Goal: Task Accomplishment & Management: Complete application form

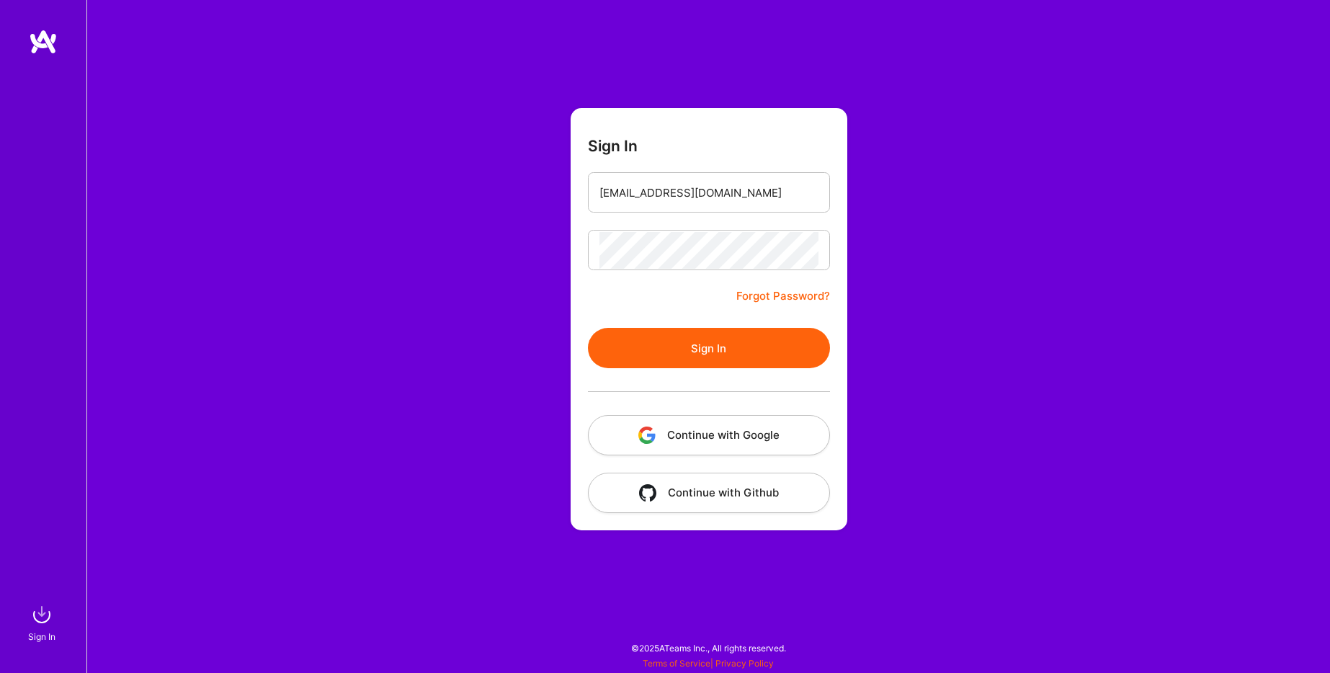
click at [683, 330] on button "Sign In" at bounding box center [709, 348] width 242 height 40
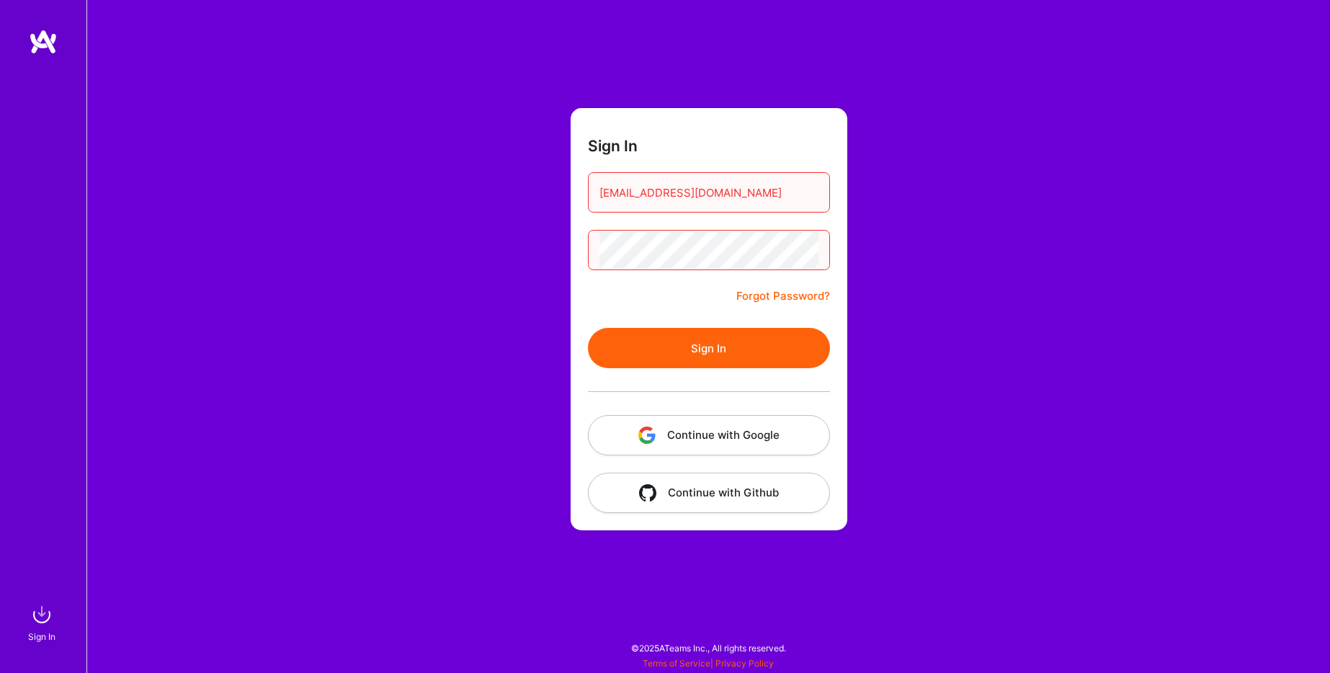
click at [765, 439] on button "Continue with Google" at bounding box center [709, 435] width 242 height 40
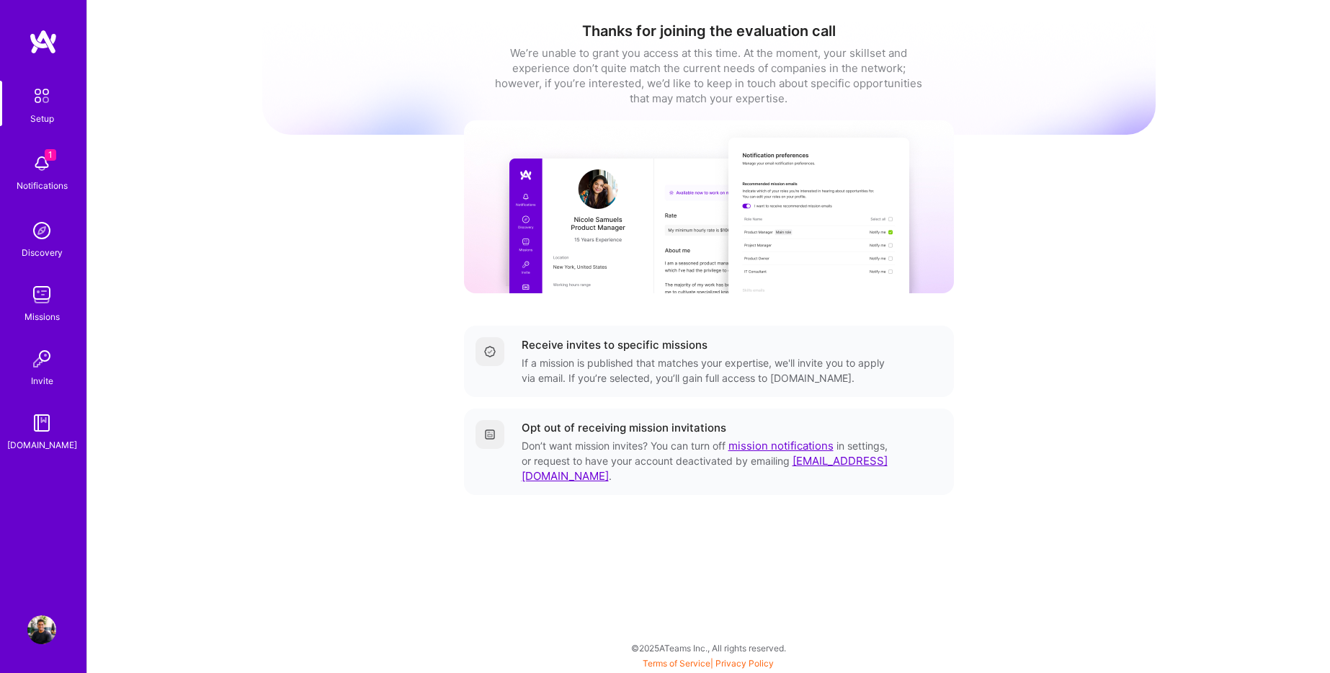
click at [66, 161] on div "1 Notifications" at bounding box center [41, 171] width 89 height 50
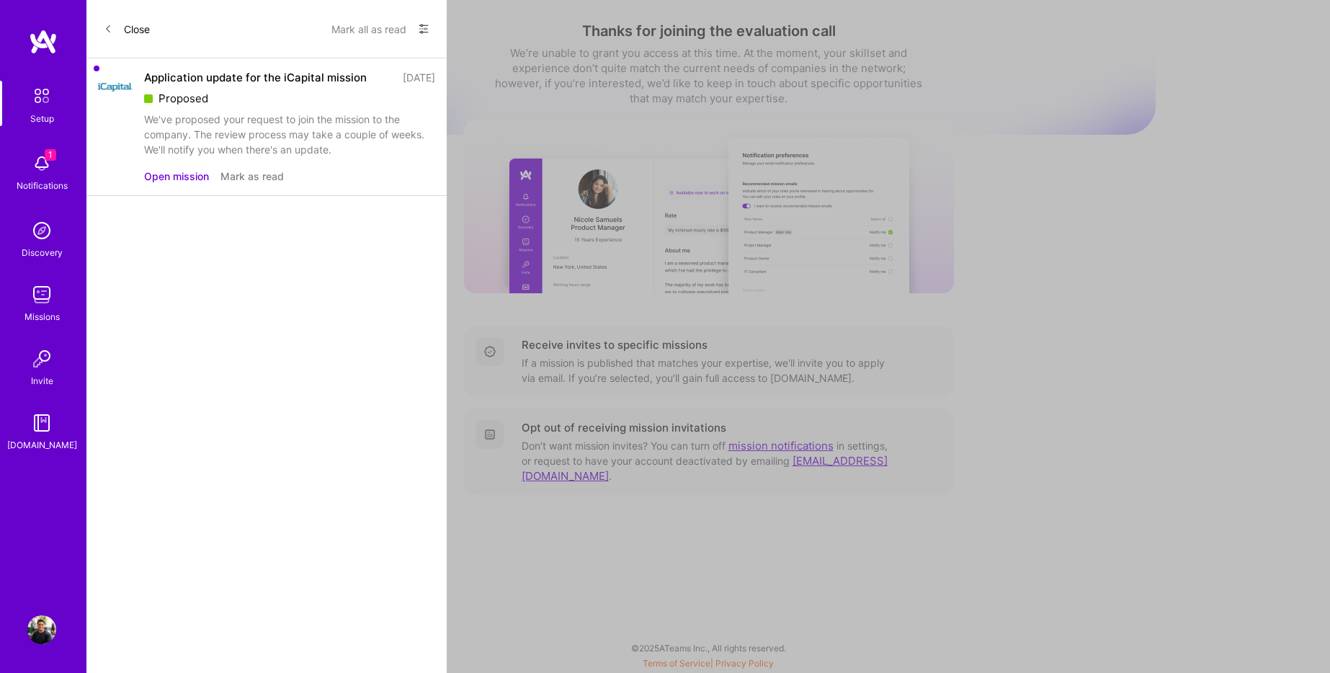
click at [195, 174] on button "Open mission" at bounding box center [176, 176] width 65 height 15
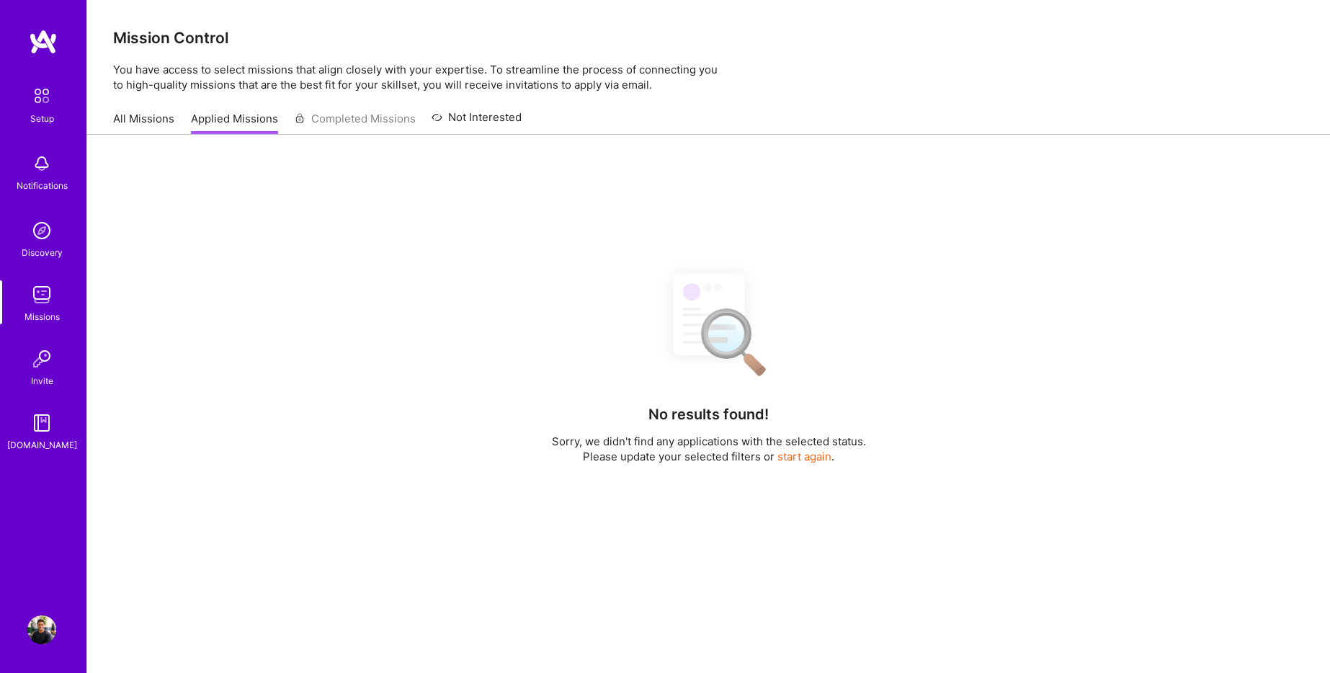
click at [337, 120] on div "All Missions Applied Missions Completed Missions Not Interested" at bounding box center [317, 118] width 409 height 31
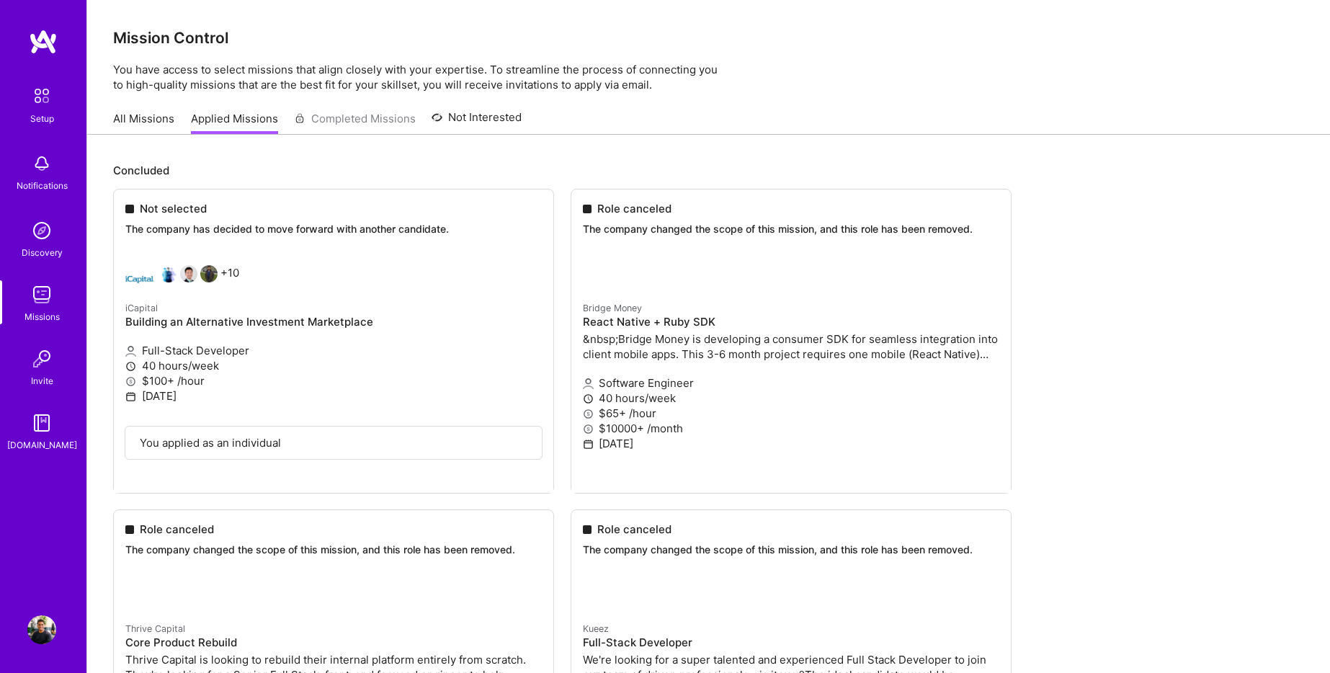
click at [458, 110] on link "Not Interested" at bounding box center [477, 122] width 90 height 26
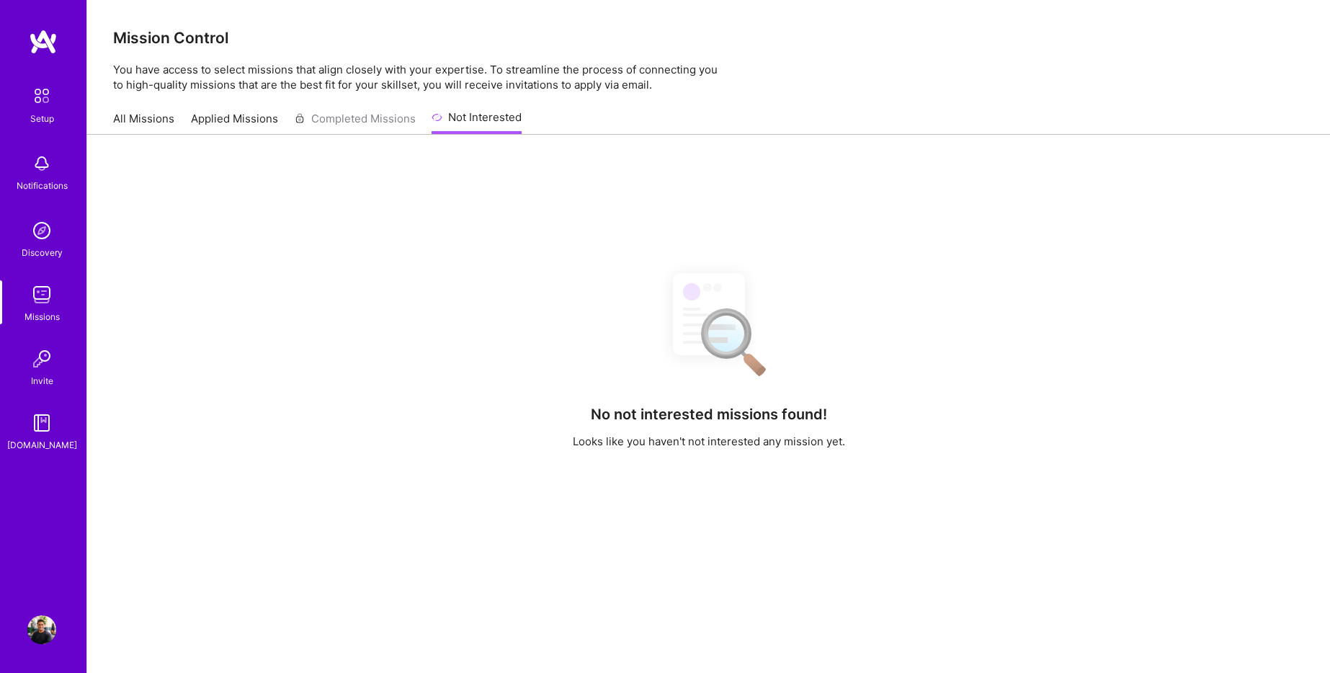
click at [154, 121] on link "All Missions" at bounding box center [143, 123] width 61 height 24
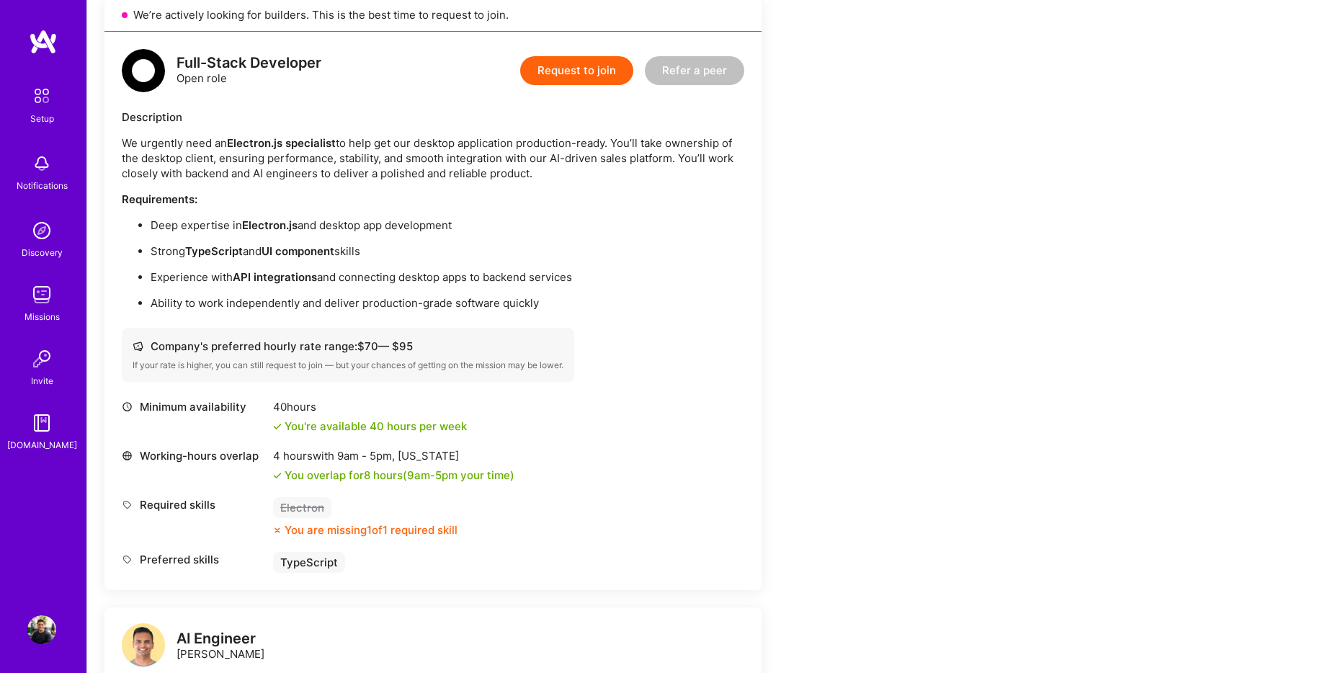
scroll to position [913, 0]
click at [826, 316] on div "Earn tokens for inviting a new [PERSON_NAME] to this mission Do you know the pe…" at bounding box center [537, 264] width 865 height 1934
click at [860, 316] on div "Earn tokens for inviting a new [PERSON_NAME] to this mission Do you know the pe…" at bounding box center [537, 264] width 865 height 1934
click at [852, 339] on div "Earn tokens for inviting a new [PERSON_NAME] to this mission Do you know the pe…" at bounding box center [537, 264] width 865 height 1934
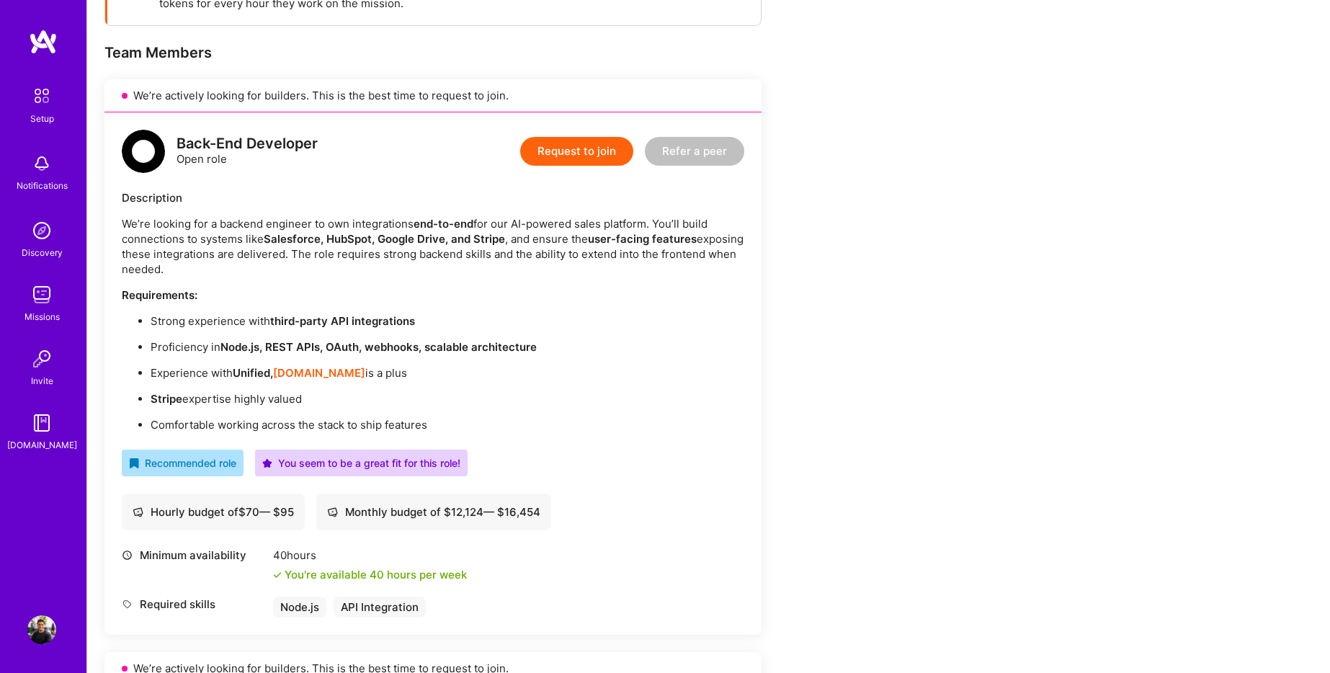
scroll to position [259, 0]
click at [572, 154] on button "Request to join" at bounding box center [576, 149] width 113 height 29
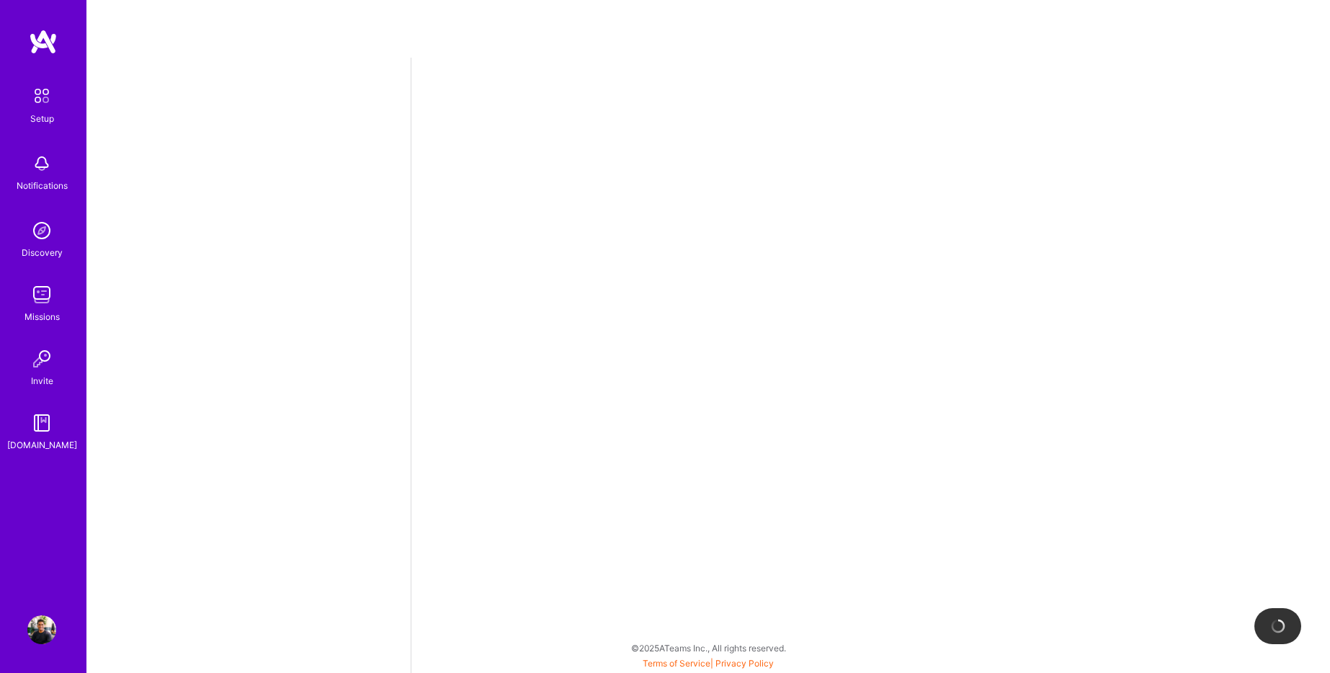
select select "US"
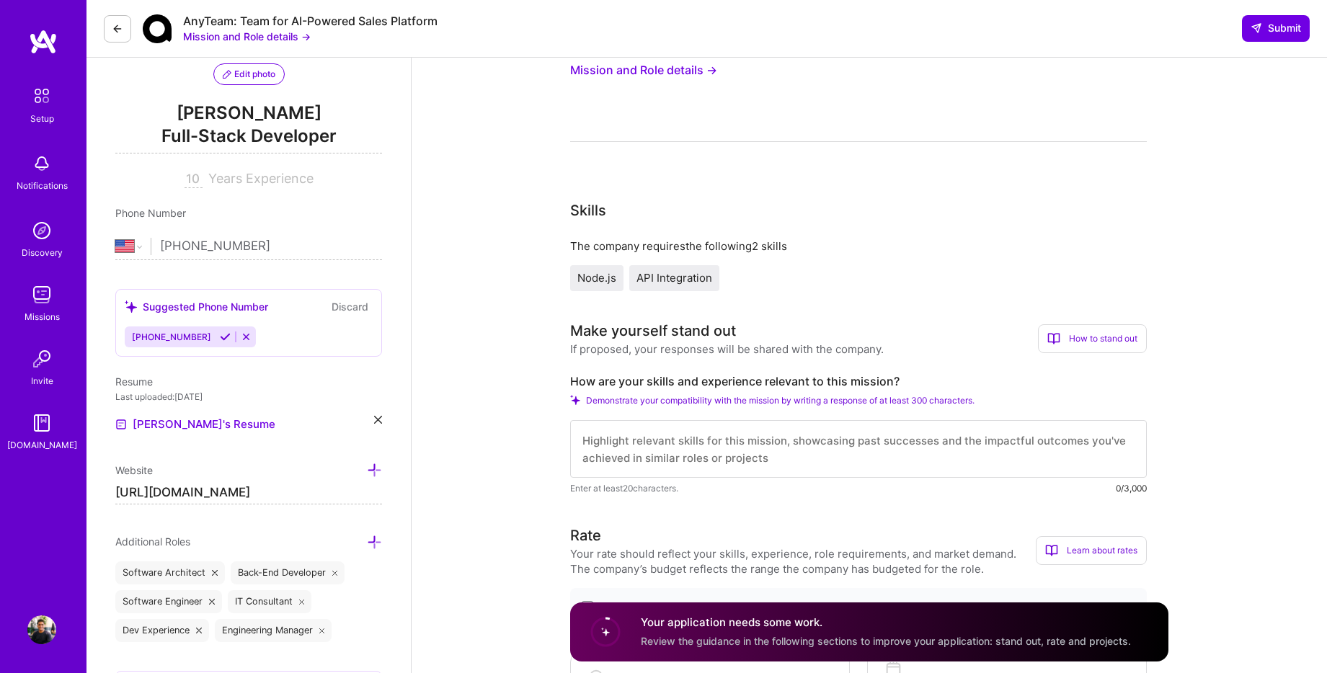
scroll to position [242, 0]
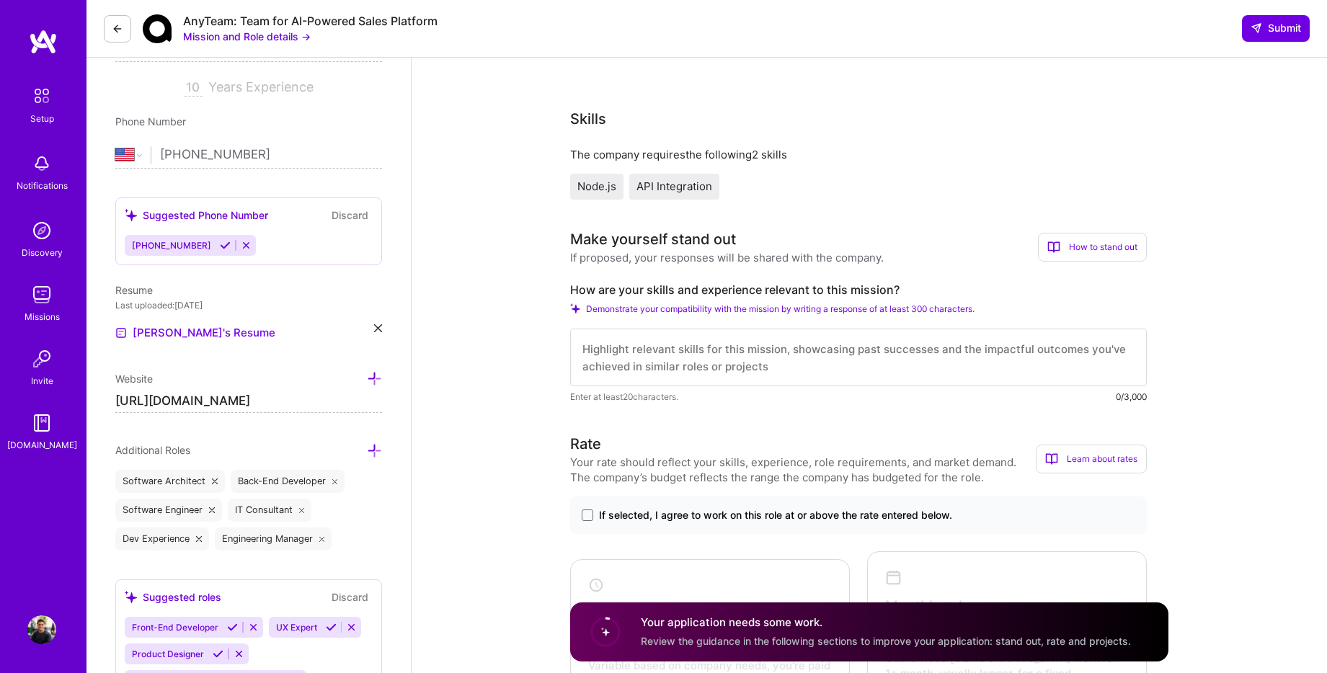
click at [612, 361] on textarea at bounding box center [858, 358] width 577 height 58
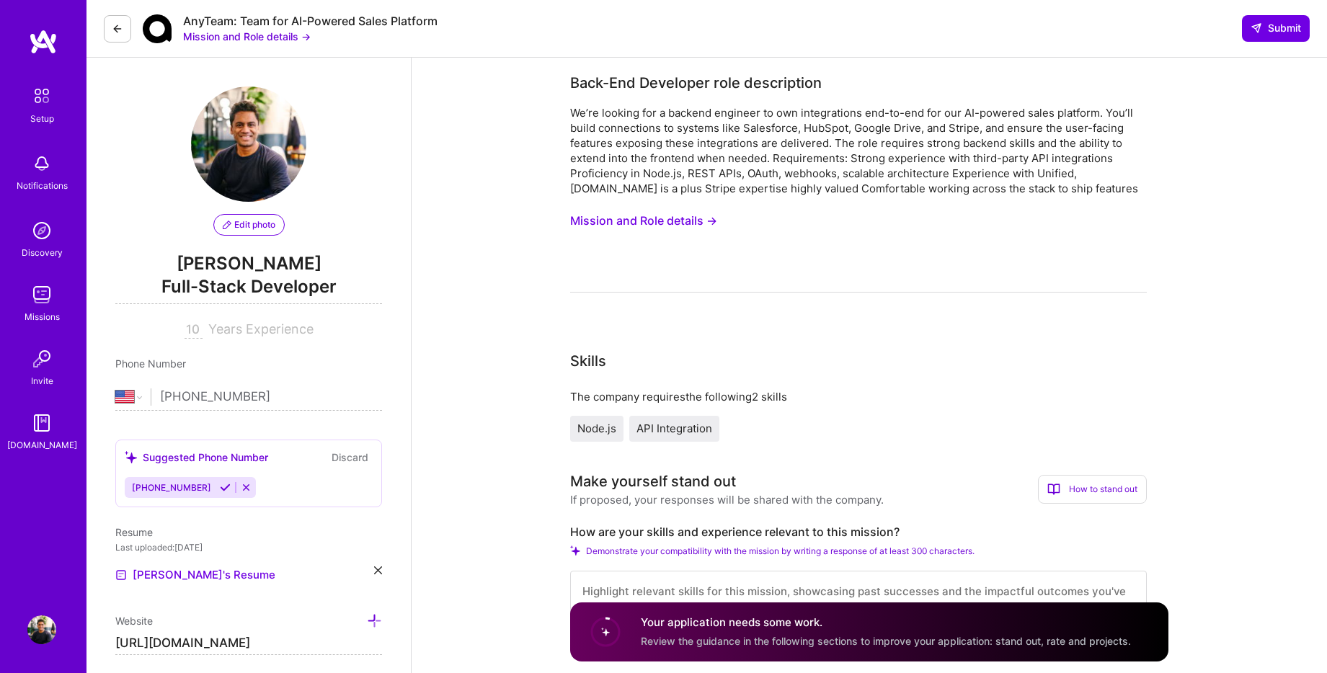
click at [646, 279] on div "We’re looking for a backend engineer to own integrations end-to-end for our AI-…" at bounding box center [858, 198] width 577 height 187
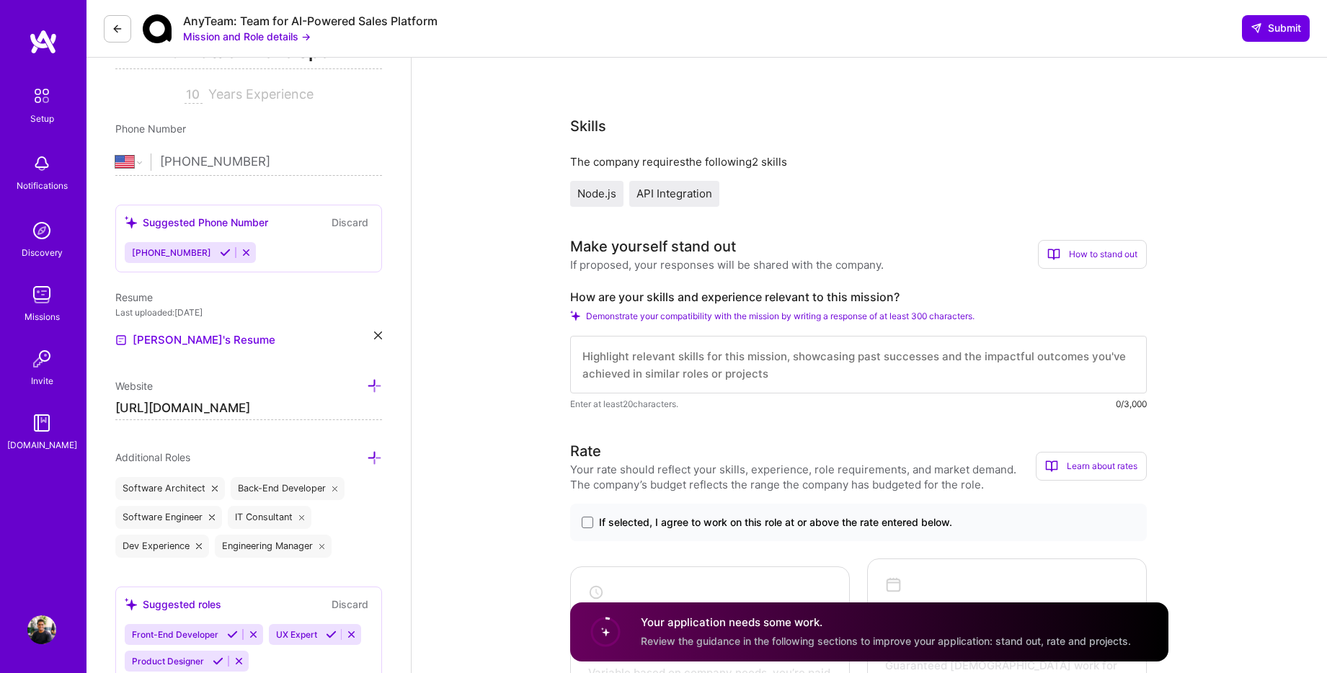
click at [647, 377] on textarea at bounding box center [858, 365] width 577 height 58
paste textarea "Hi, I'm a full-stack software engineer with over 7 years of experience with Rub…"
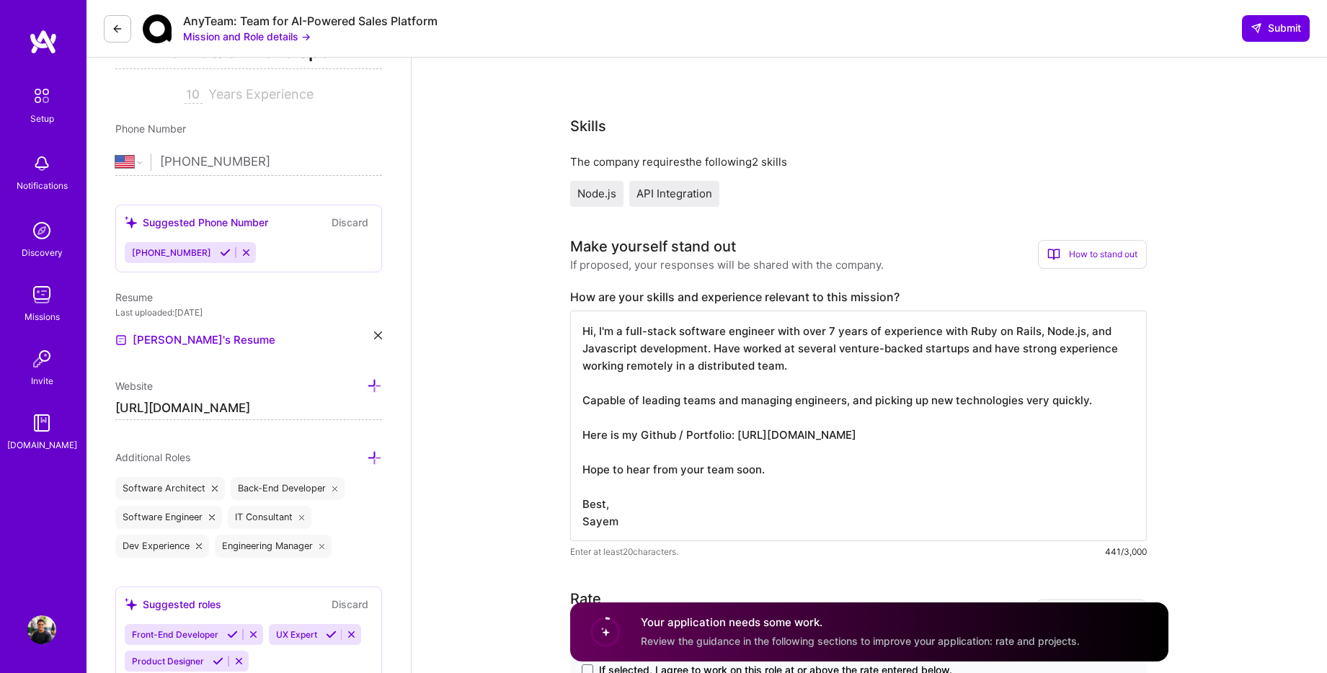
type textarea "Hi, I'm a full-stack software engineer with over 7 years of experience with Rub…"
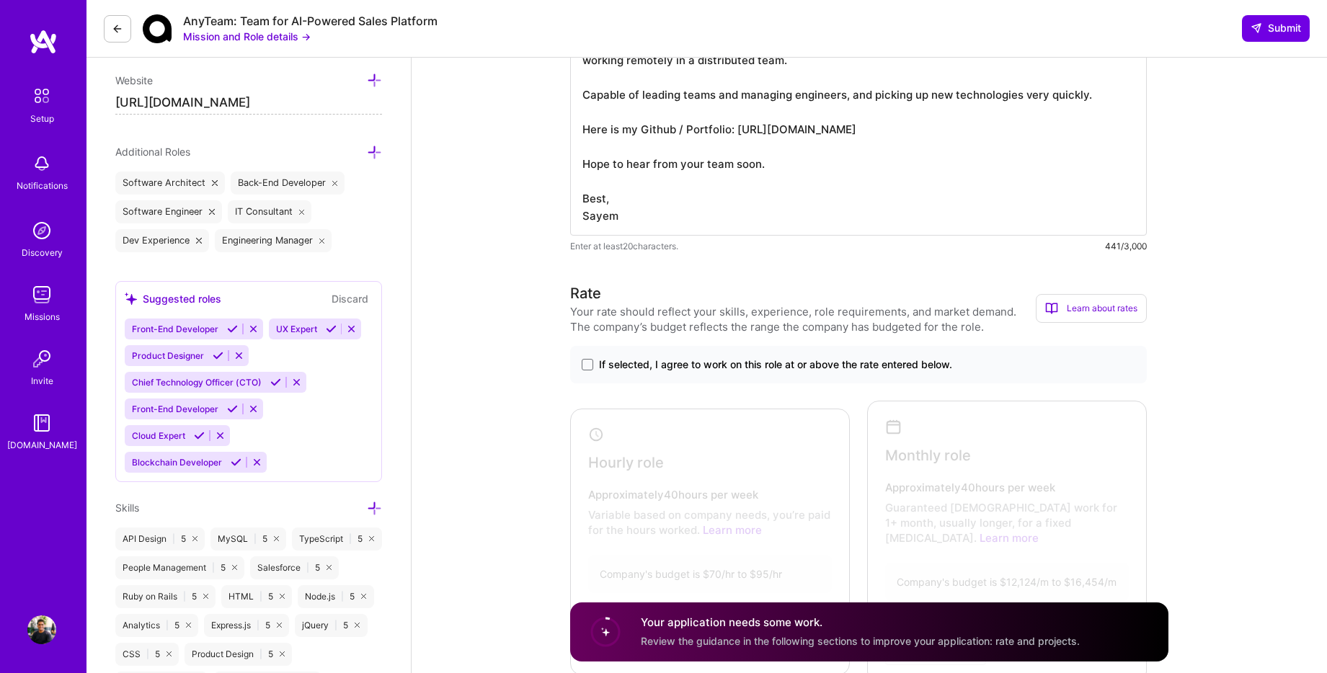
scroll to position [679, 0]
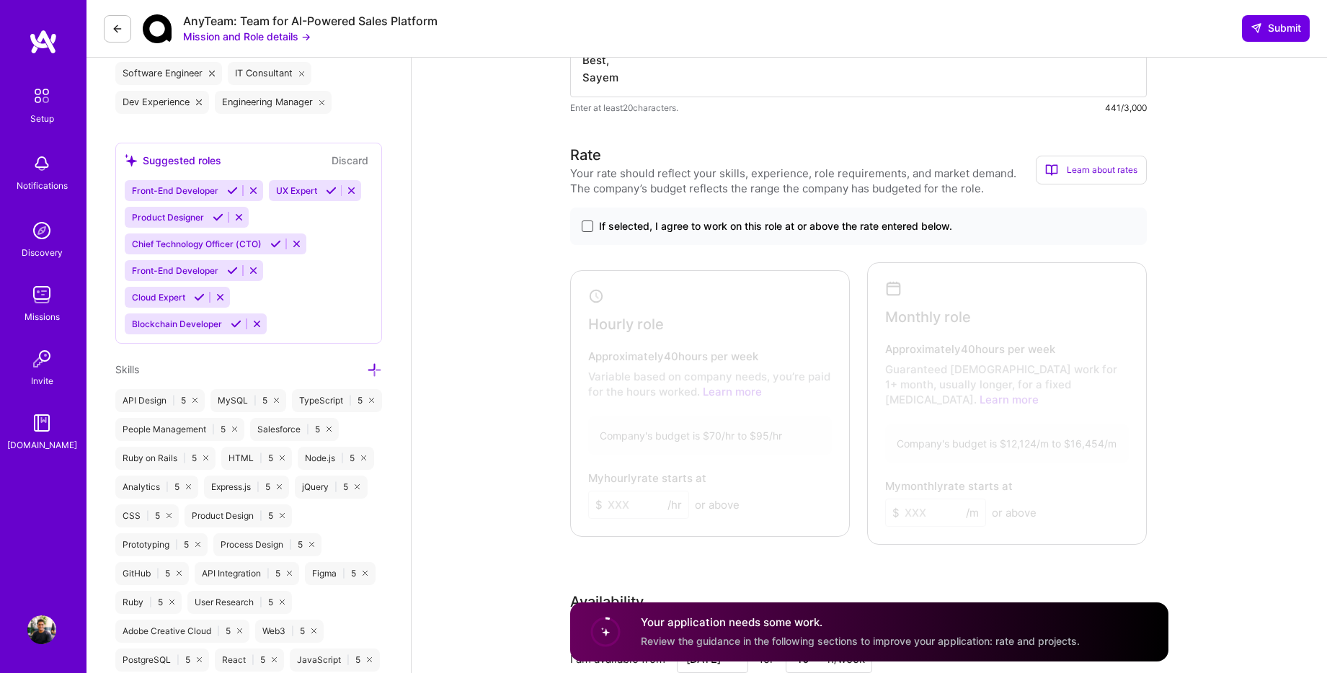
click at [585, 229] on span at bounding box center [588, 227] width 12 height 12
click at [0, 0] on input "If selected, I agree to work on this role at or above the rate entered below." at bounding box center [0, 0] width 0 height 0
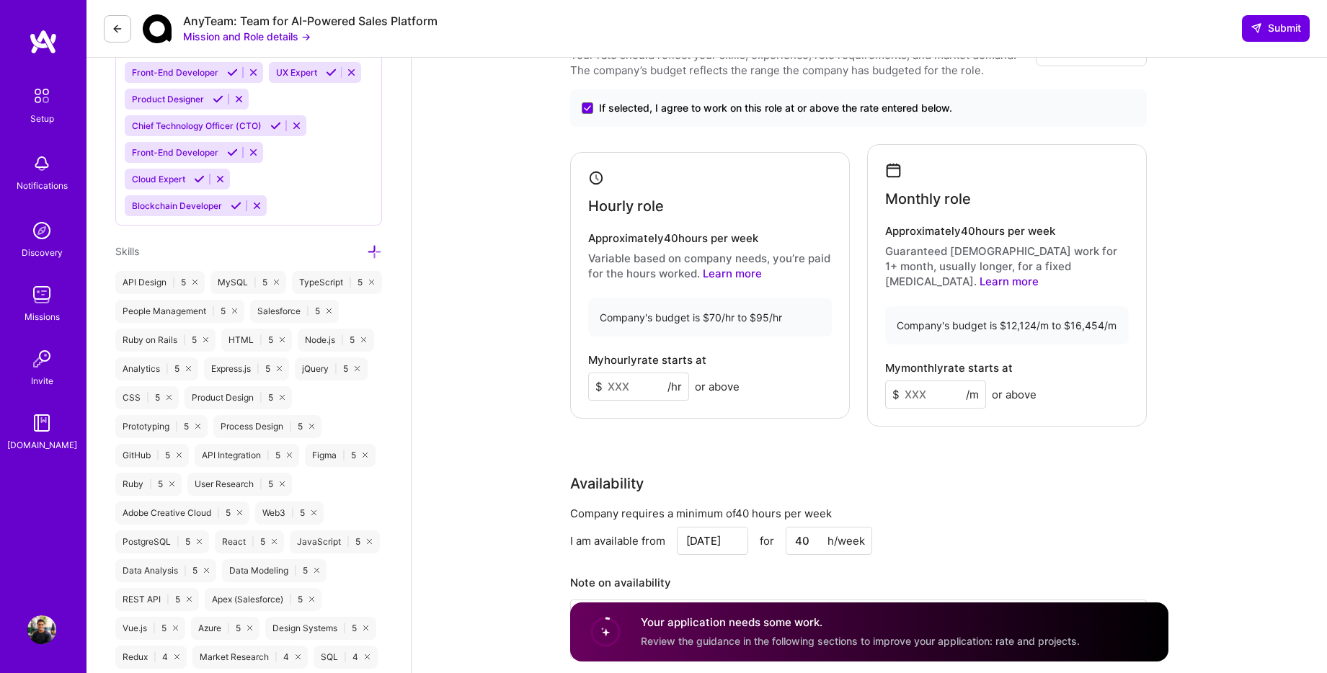
scroll to position [809, 0]
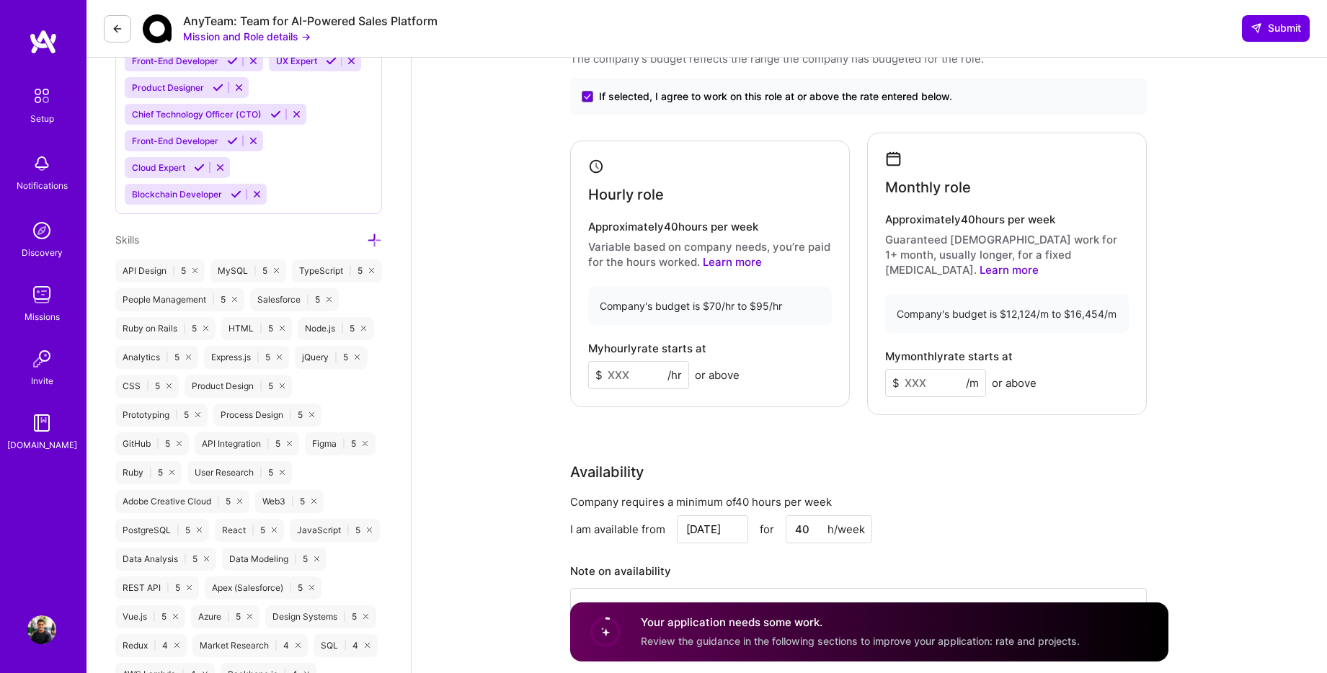
click at [641, 378] on input at bounding box center [638, 375] width 101 height 28
type input "90"
click at [936, 369] on input at bounding box center [935, 383] width 101 height 28
type input "14000"
click at [923, 369] on input "14000" at bounding box center [935, 383] width 101 height 28
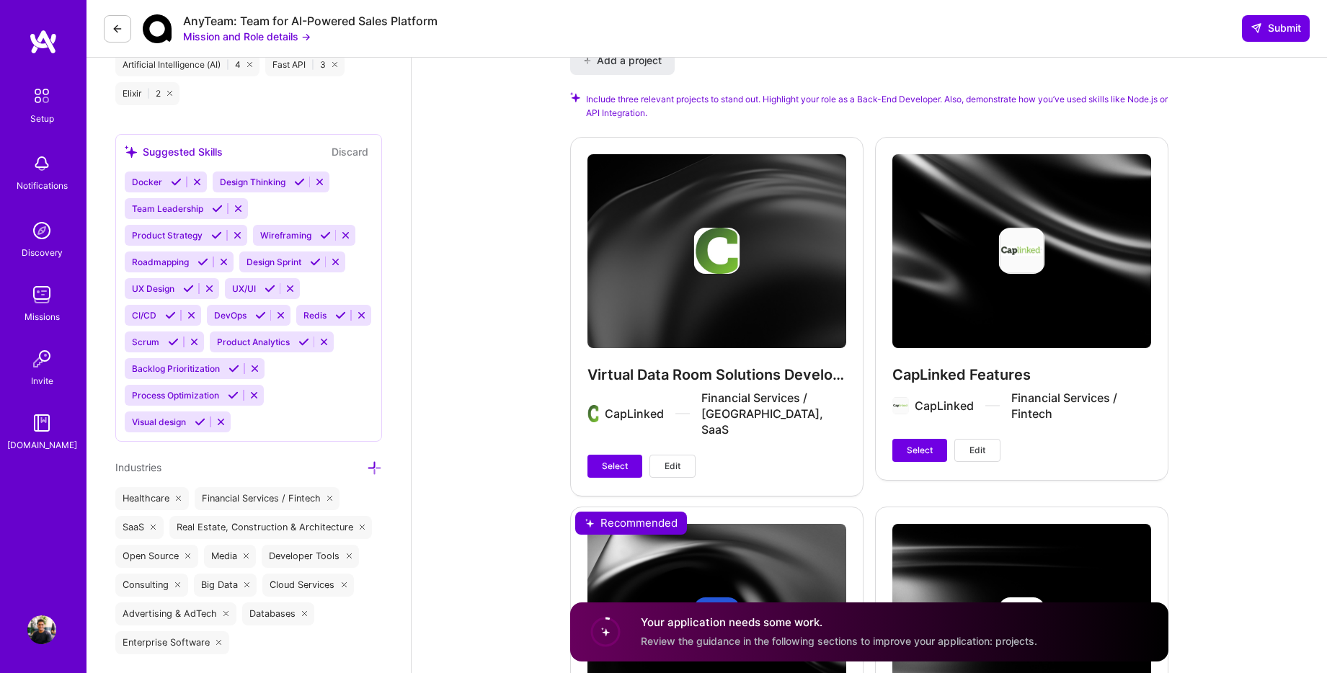
scroll to position [1625, 0]
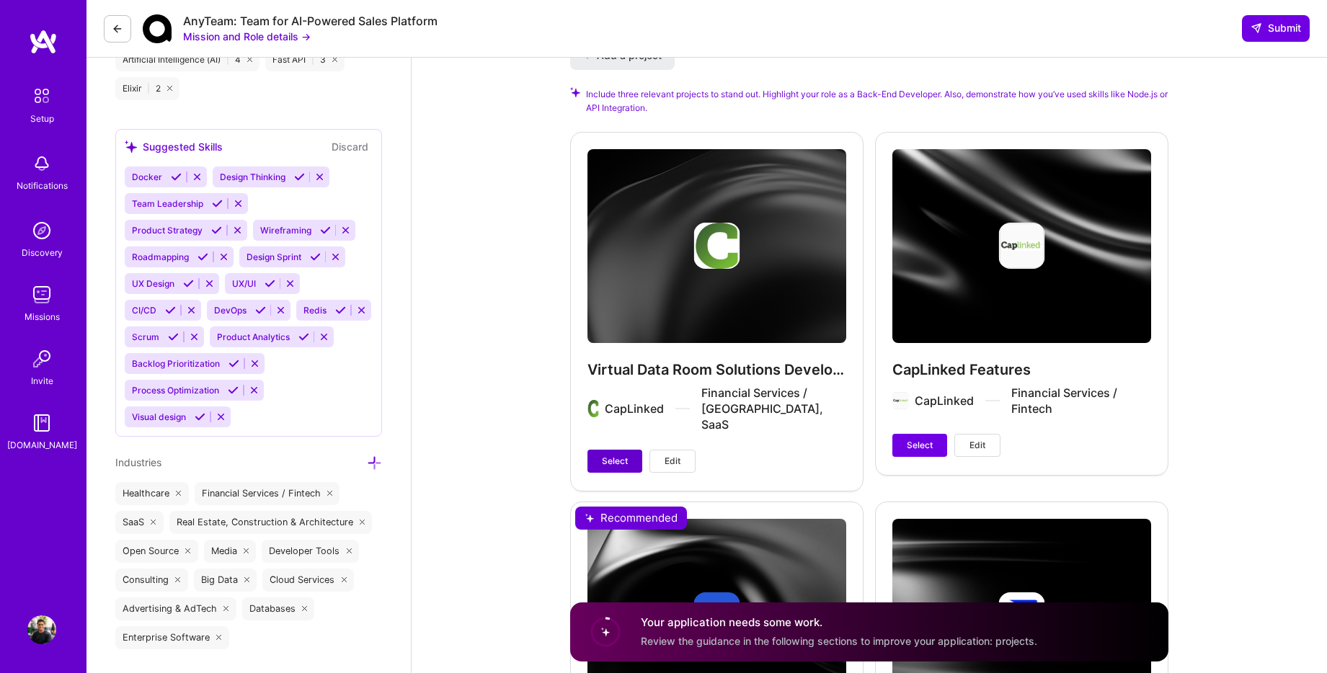
click at [612, 455] on span "Select" at bounding box center [615, 461] width 26 height 13
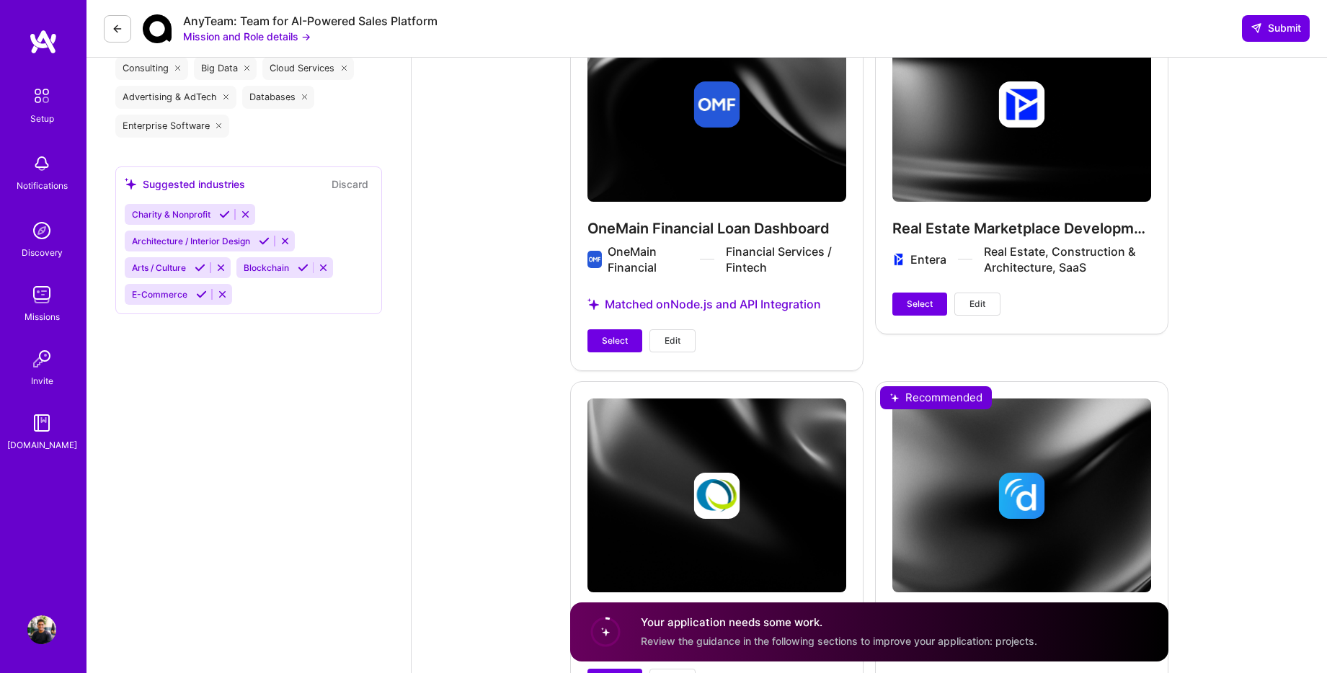
scroll to position [2138, 0]
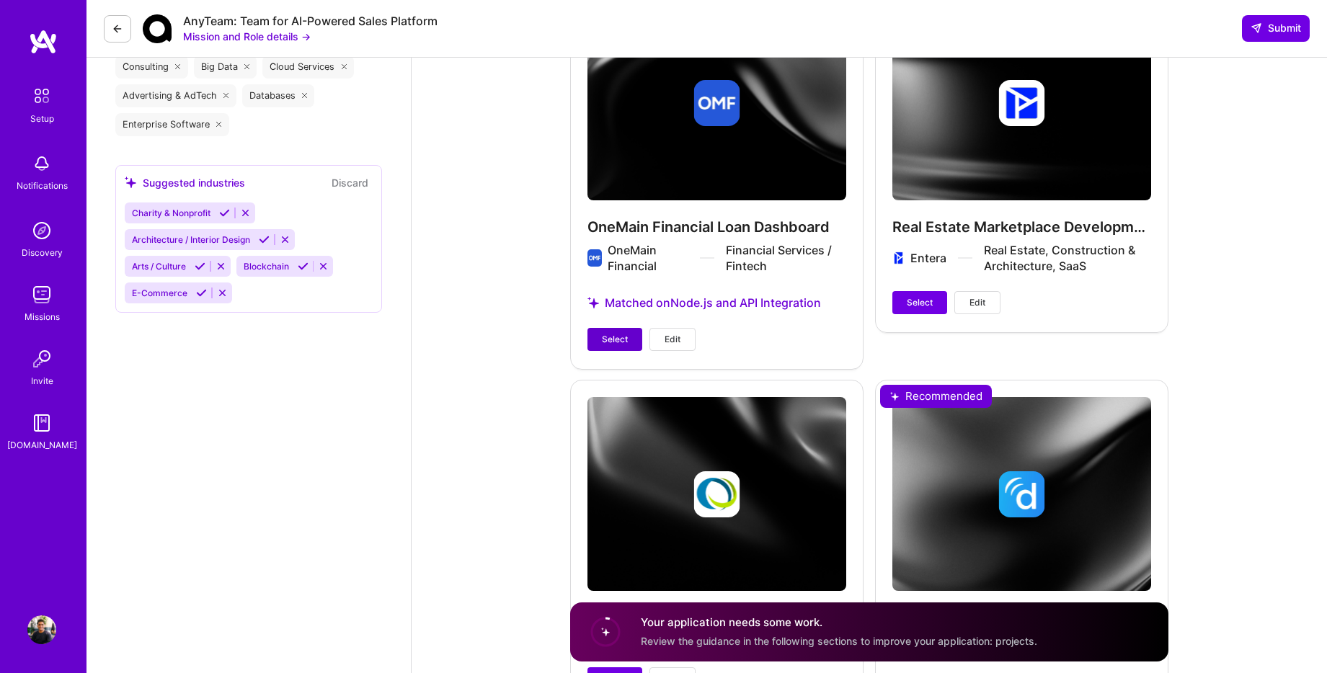
click at [612, 333] on span "Select" at bounding box center [615, 339] width 26 height 13
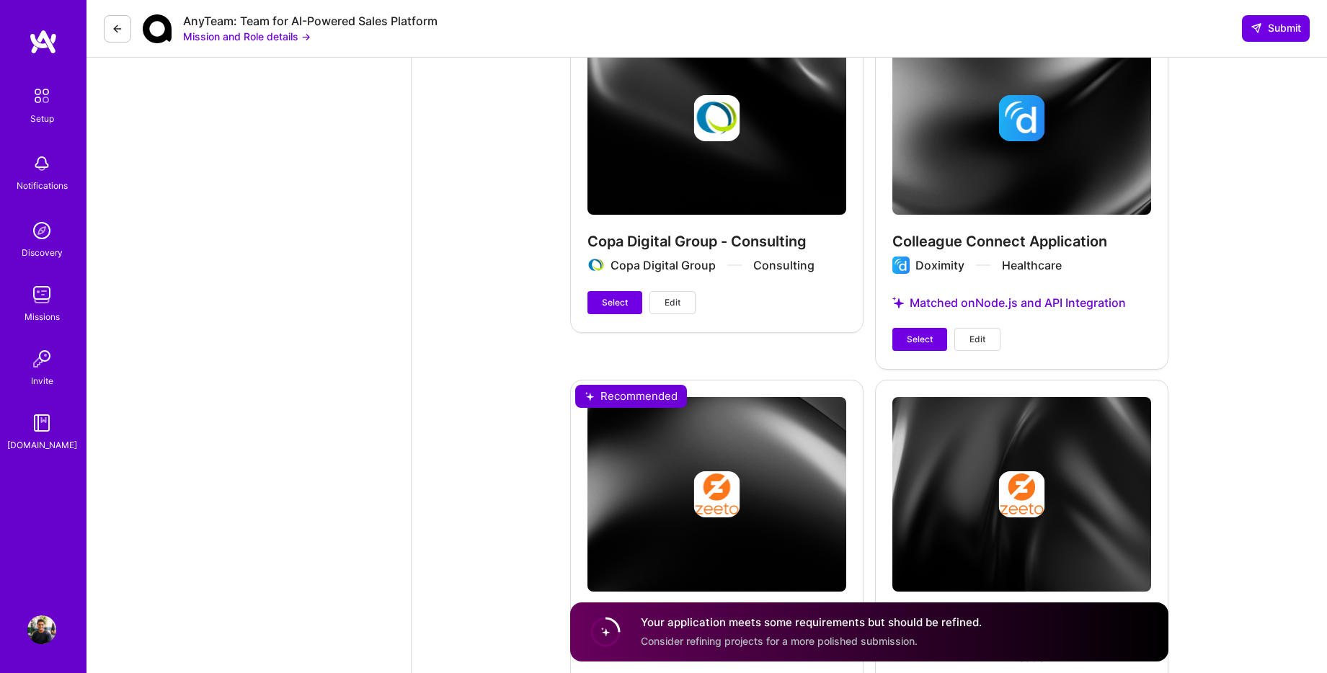
scroll to position [2502, 0]
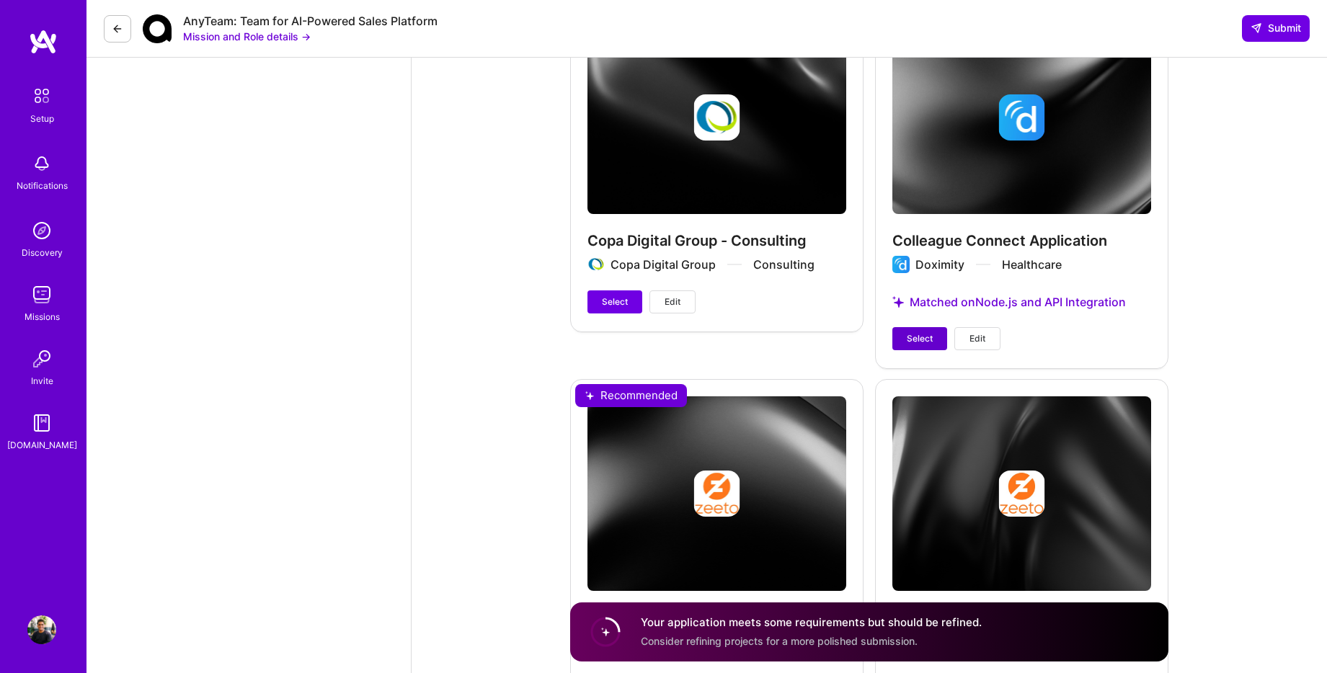
click at [918, 327] on button "Select" at bounding box center [919, 338] width 55 height 23
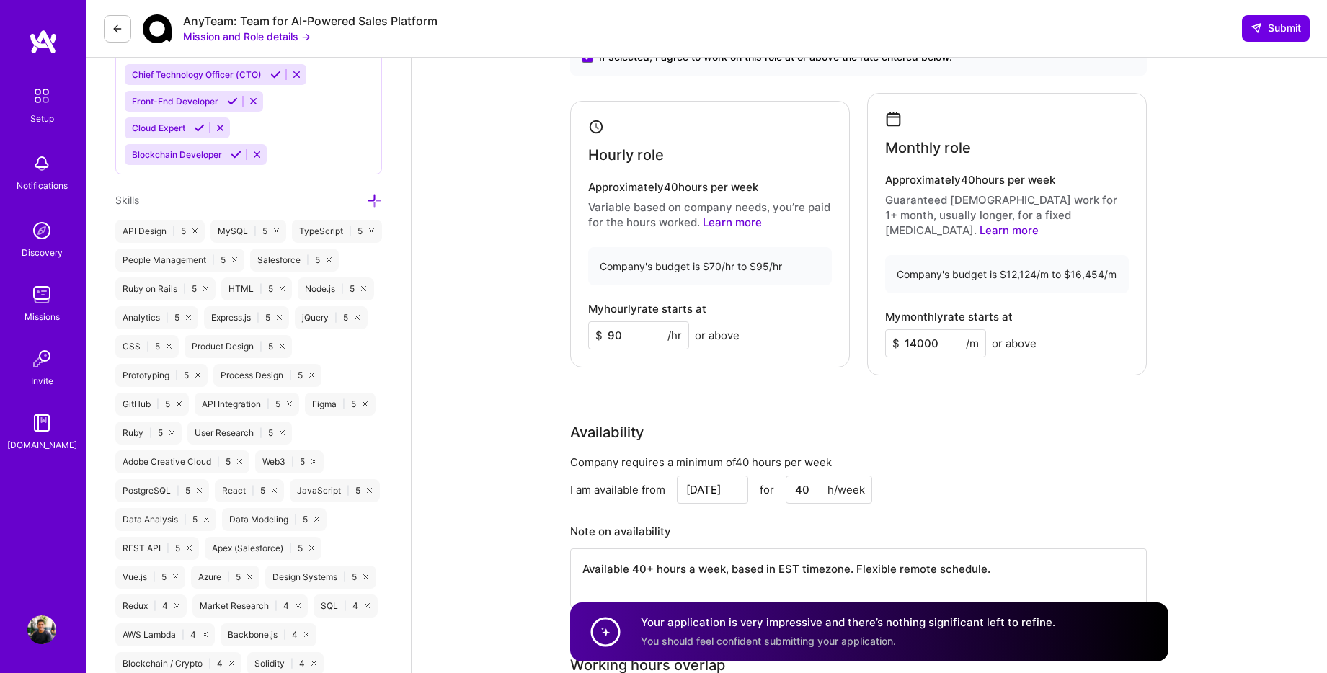
scroll to position [530, 0]
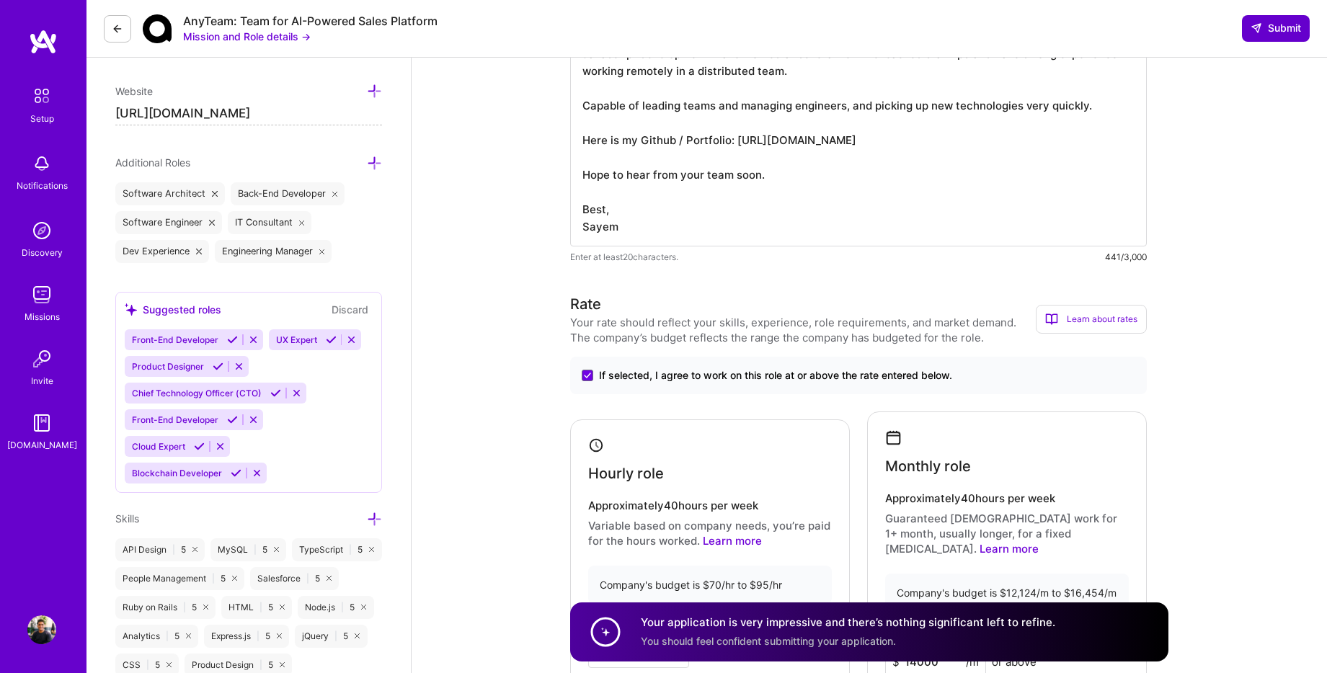
click at [1278, 31] on span "Submit" at bounding box center [1275, 28] width 50 height 14
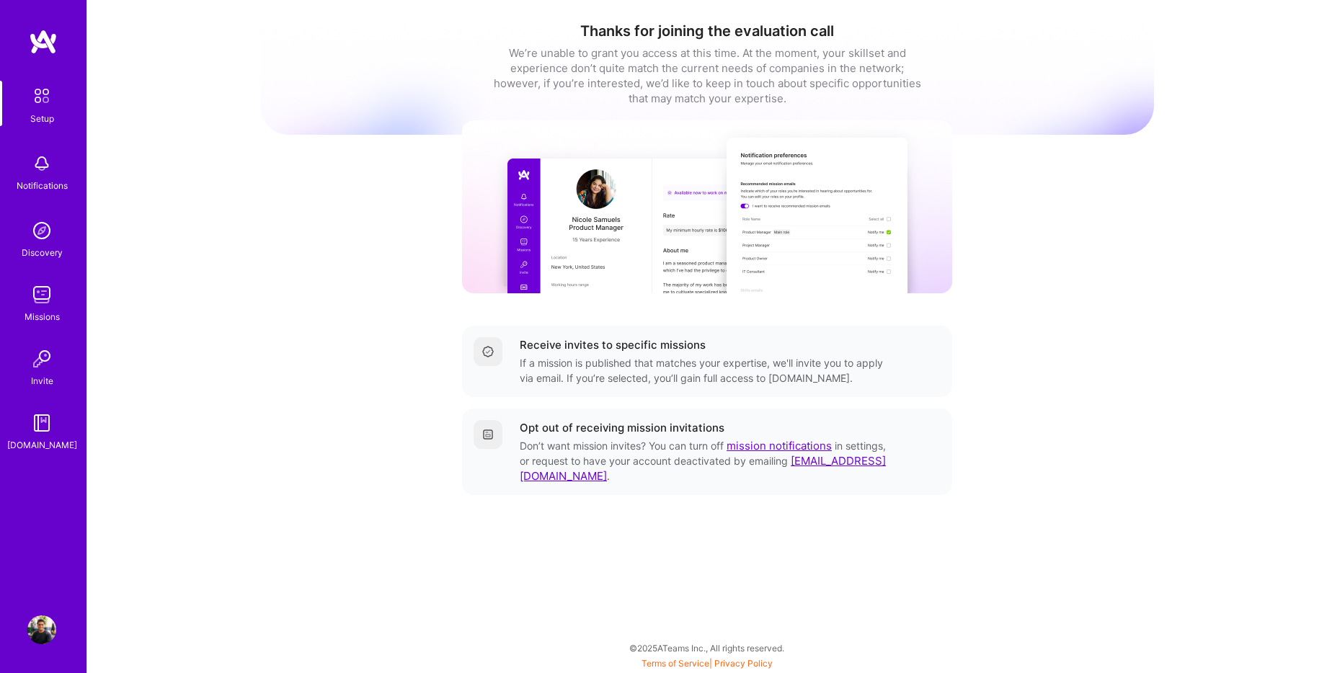
click at [279, 161] on div "Thanks for joining the evaluation call We’re unable to grant you access at this…" at bounding box center [707, 279] width 894 height 536
click at [40, 176] on img at bounding box center [41, 163] width 29 height 29
click at [36, 103] on img at bounding box center [42, 96] width 30 height 30
click at [37, 231] on img at bounding box center [41, 230] width 29 height 29
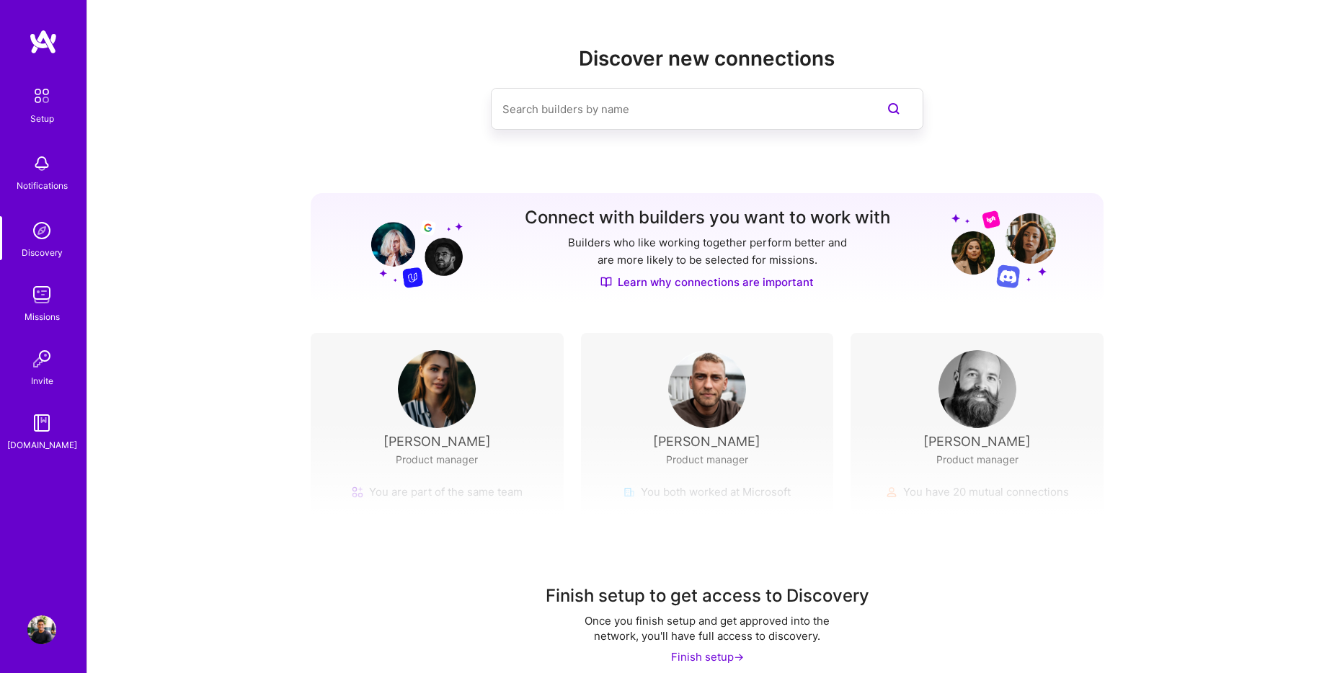
click at [45, 302] on img at bounding box center [41, 294] width 29 height 29
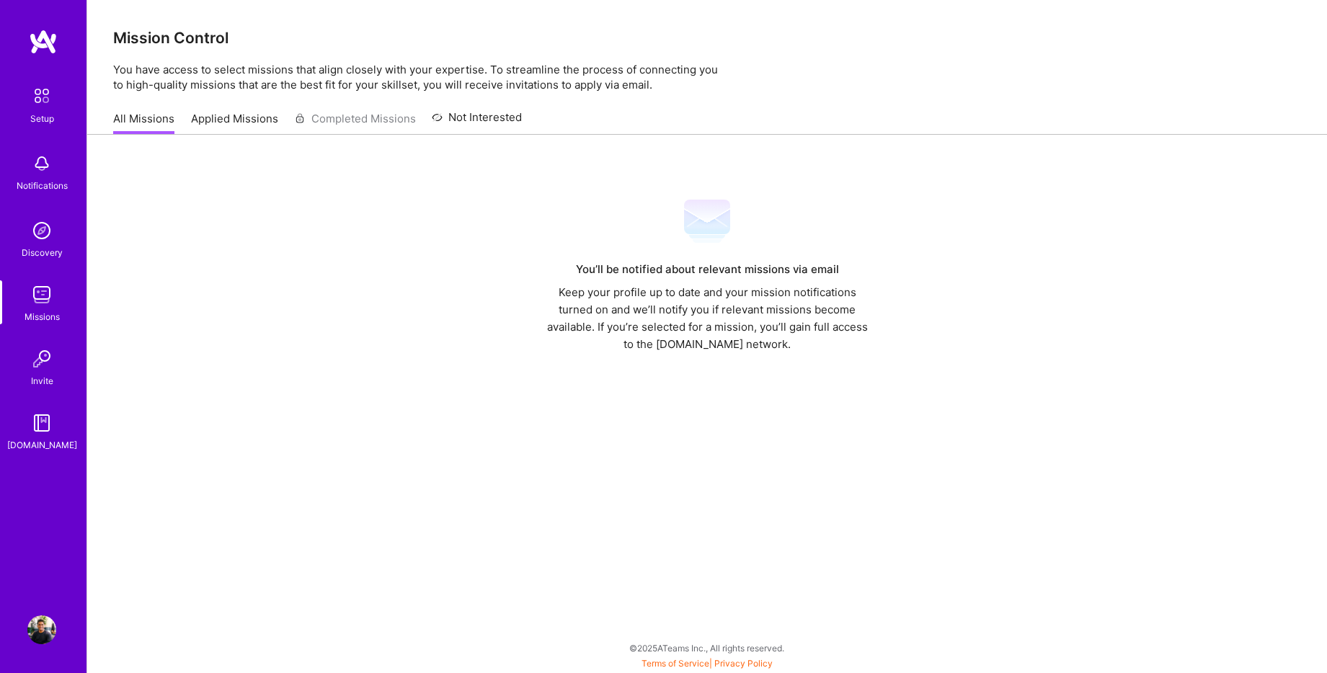
click at [234, 119] on link "Applied Missions" at bounding box center [234, 123] width 87 height 24
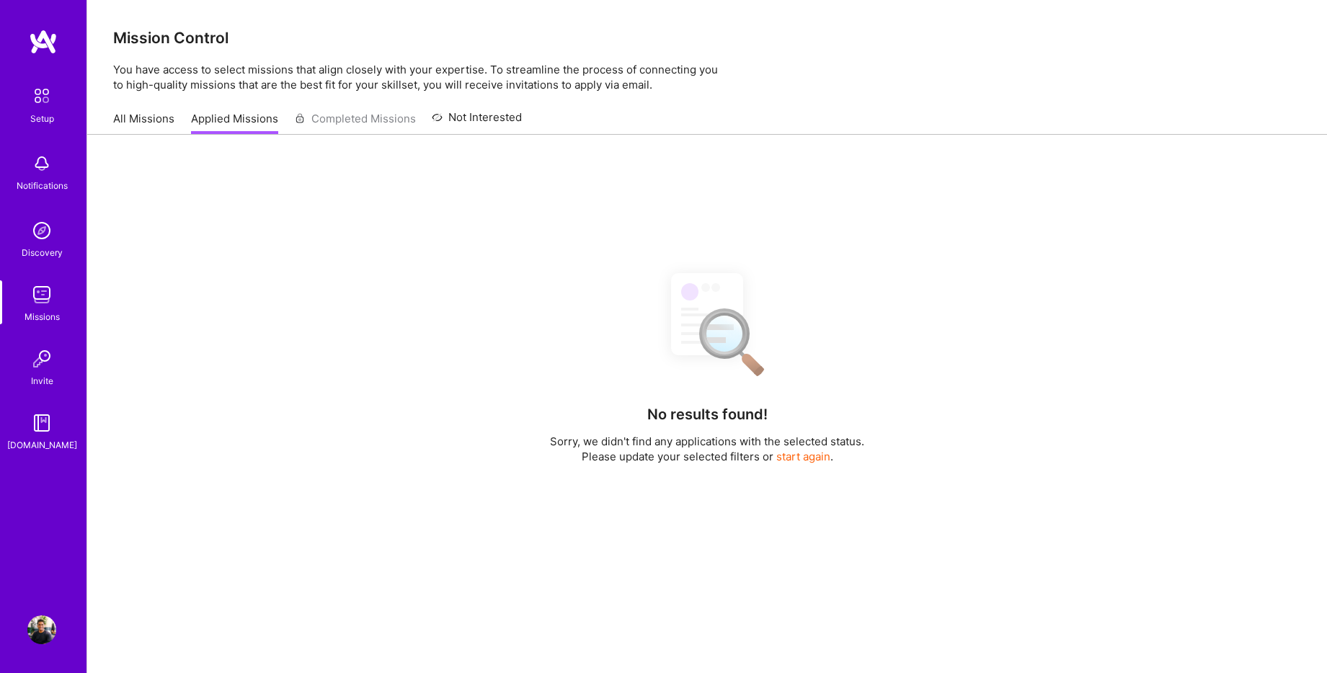
click at [358, 119] on div "All Missions Applied Missions Completed Missions Not Interested" at bounding box center [317, 118] width 409 height 31
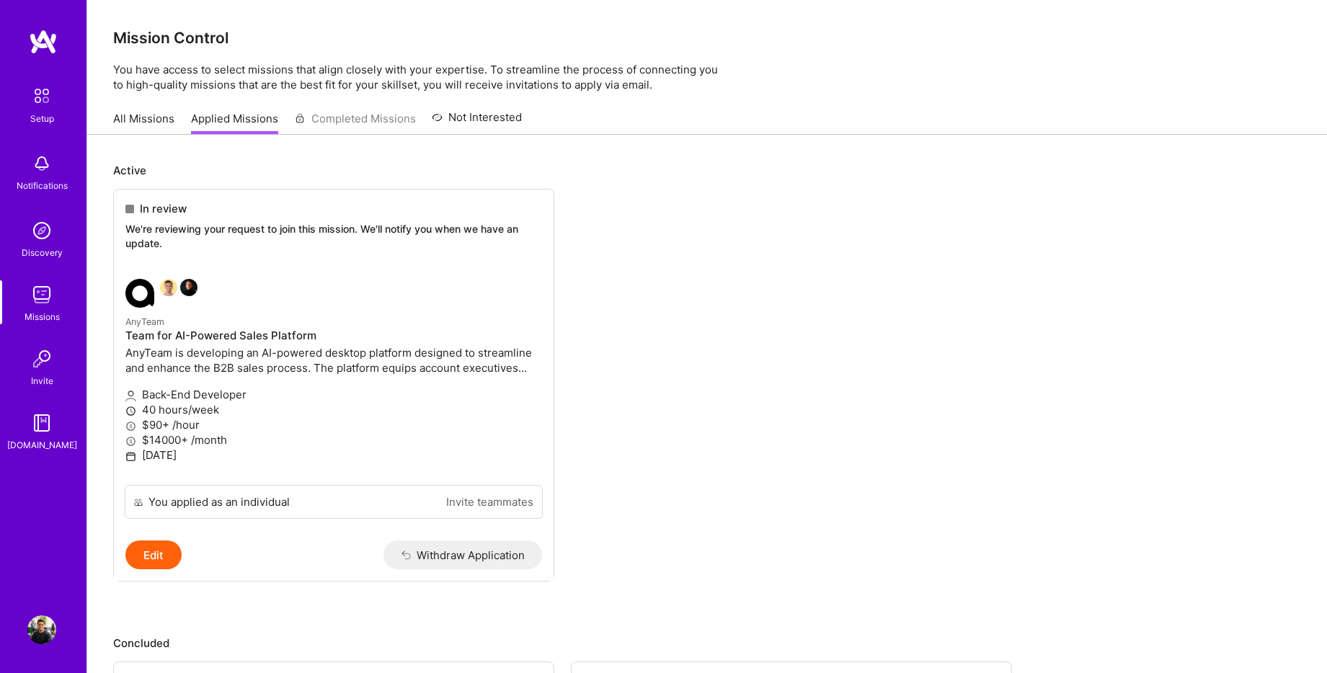
click at [711, 276] on ul "In review We're reviewing your request to join this mission. We'll notify you w…" at bounding box center [707, 407] width 1188 height 436
click at [657, 331] on ul "In review We're reviewing your request to join this mission. We'll notify you w…" at bounding box center [707, 407] width 1188 height 436
click at [654, 328] on ul "In review We're reviewing your request to join this mission. We'll notify you w…" at bounding box center [707, 407] width 1188 height 436
click at [649, 257] on ul "In review We're reviewing your request to join this mission. We'll notify you w…" at bounding box center [707, 407] width 1188 height 436
